Goal: Information Seeking & Learning: Learn about a topic

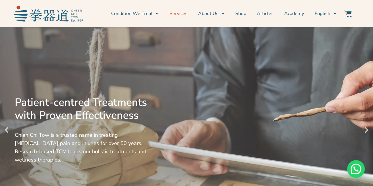
click at [185, 14] on link "Services" at bounding box center [179, 13] width 18 height 15
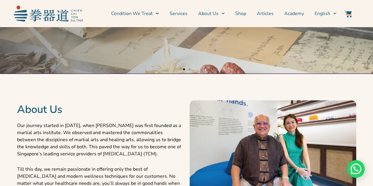
scroll to position [177, 0]
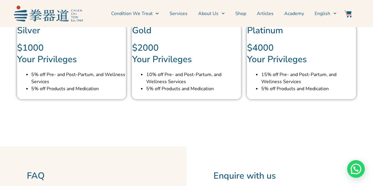
scroll to position [1829, 0]
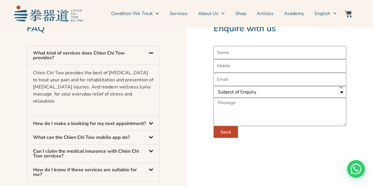
click at [99, 130] on div "How do I make a booking for my next appointment?" at bounding box center [93, 124] width 132 height 14
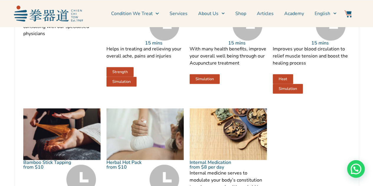
scroll to position [649, 0]
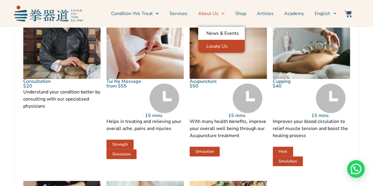
click at [218, 44] on link "Locate Us" at bounding box center [221, 46] width 47 height 13
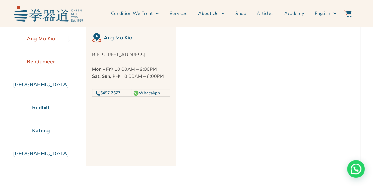
click at [41, 61] on li "Bendemeer" at bounding box center [41, 61] width 56 height 23
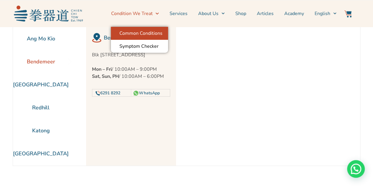
click at [141, 29] on link "Common Conditions" at bounding box center [139, 33] width 57 height 13
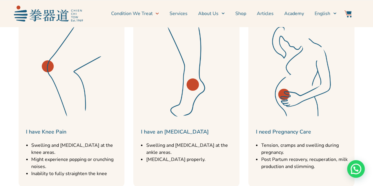
scroll to position [324, 0]
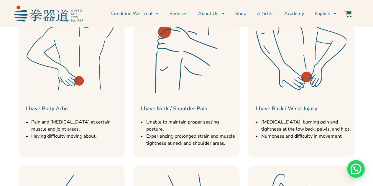
click at [292, 84] on img at bounding box center [301, 48] width 100 height 100
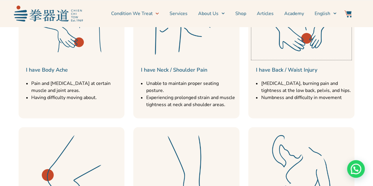
scroll to position [354, 0]
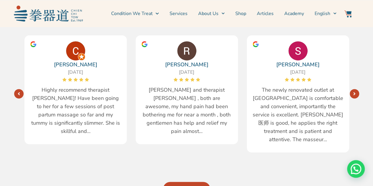
scroll to position [1180, 0]
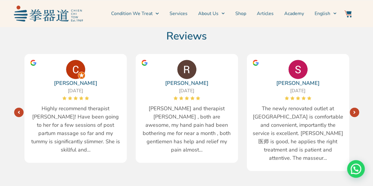
click at [354, 110] on icon "Next" at bounding box center [354, 112] width 2 height 5
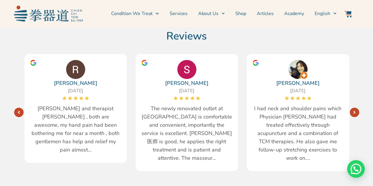
click at [355, 110] on icon "Next" at bounding box center [354, 112] width 2 height 5
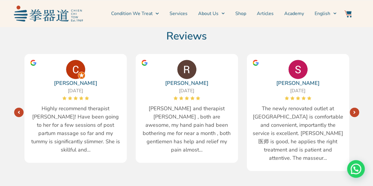
click at [357, 108] on link "Next" at bounding box center [354, 112] width 9 height 9
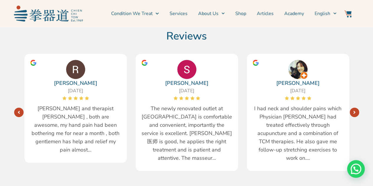
click at [357, 108] on link "Next" at bounding box center [354, 112] width 9 height 9
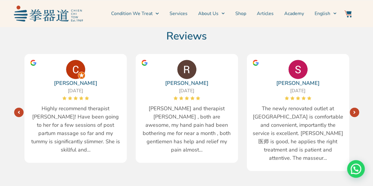
click at [358, 100] on div "Reviews [PERSON_NAME] [DATE] [PERSON_NAME] and therapist [PERSON_NAME] , both a…" at bounding box center [186, 122] width 345 height 232
click at [357, 108] on link "Next" at bounding box center [354, 112] width 9 height 9
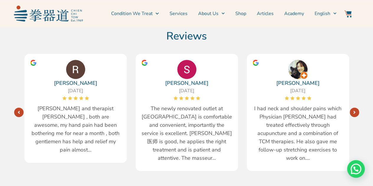
click at [357, 108] on link "Next" at bounding box center [354, 112] width 9 height 9
